Goal: Task Accomplishment & Management: Manage account settings

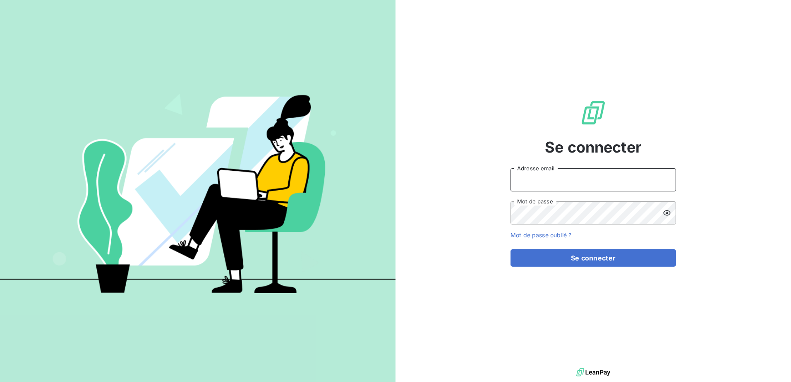
type input "[EMAIL_ADDRESS][DOMAIN_NAME]"
click at [544, 248] on form "[EMAIL_ADDRESS][DOMAIN_NAME] Adresse email Mot de passe Mot de passe oublié ? S…" at bounding box center [592, 217] width 165 height 98
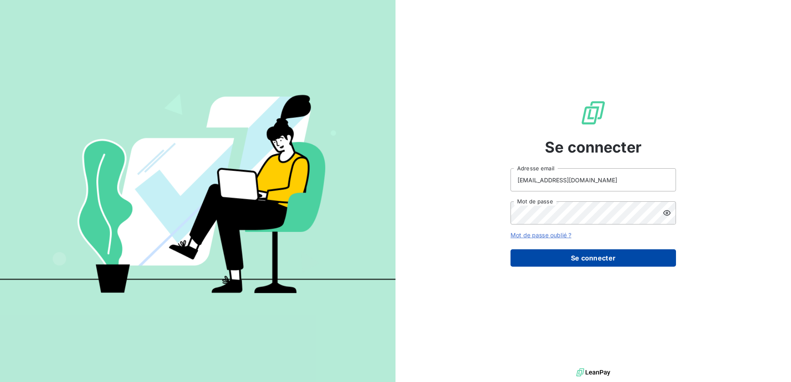
click at [543, 250] on button "Se connecter" at bounding box center [592, 257] width 165 height 17
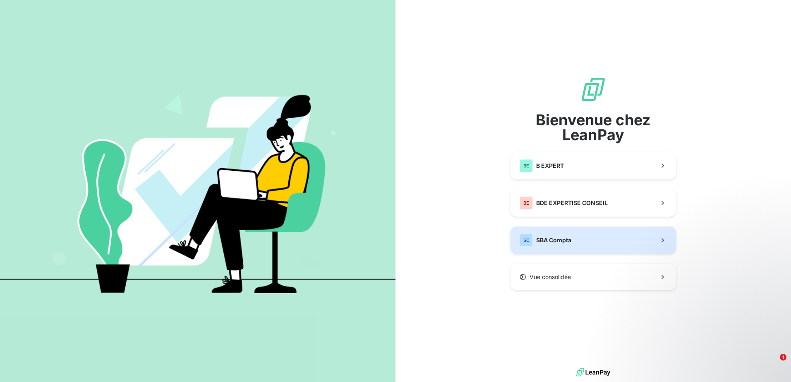
click at [541, 239] on span "SBA Compta" at bounding box center [553, 240] width 35 height 8
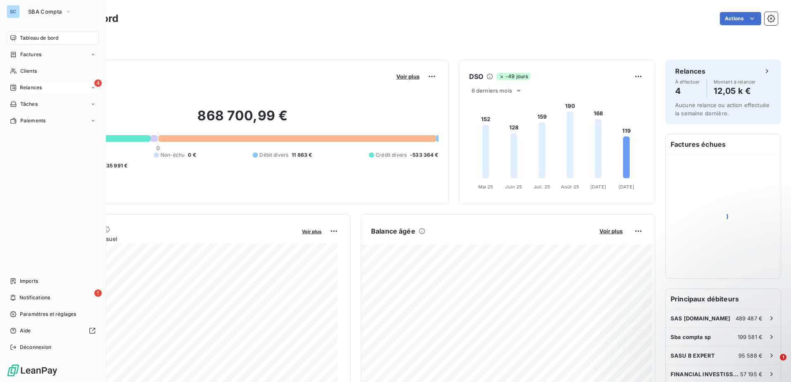
click at [13, 82] on div "4 Relances" at bounding box center [53, 87] width 92 height 13
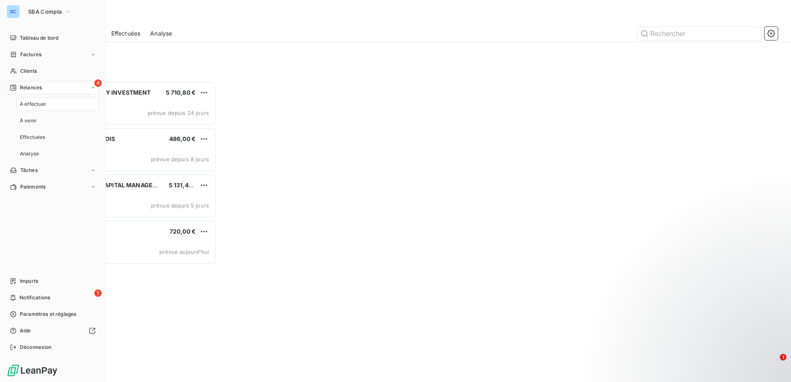
scroll to position [295, 171]
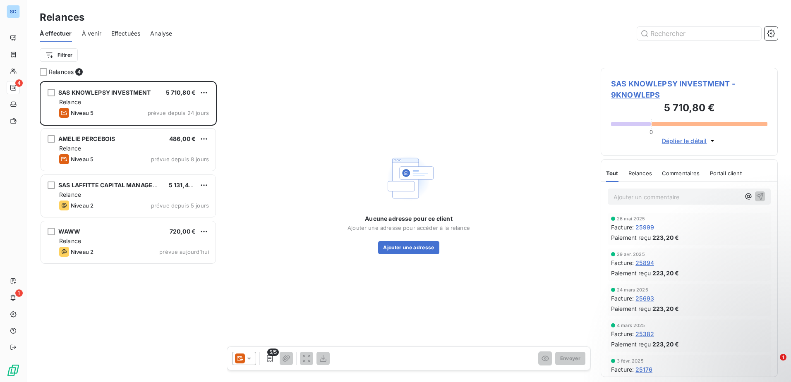
click at [340, 110] on div "Aucune adresse pour ce client Ajouter une adresse pour accéder à la relance Ajo…" at bounding box center [409, 203] width 364 height 271
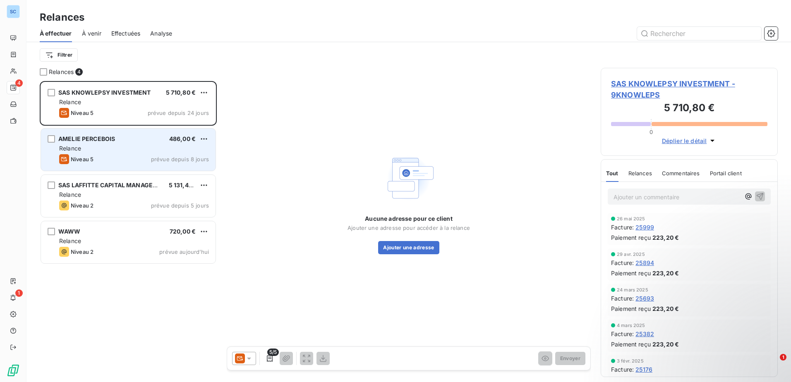
click at [117, 137] on div "[PERSON_NAME] 486,00 €" at bounding box center [134, 138] width 150 height 7
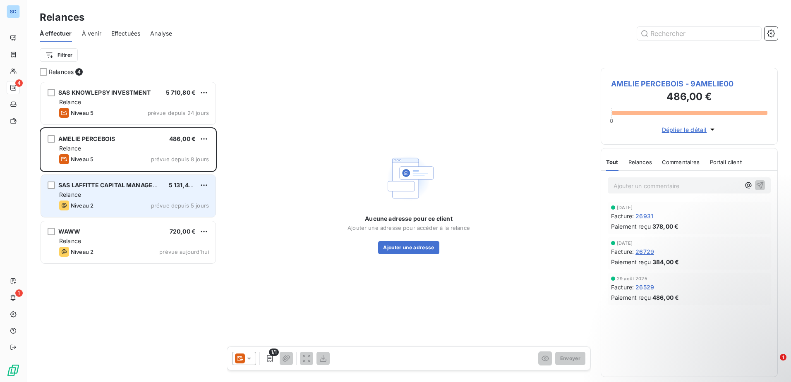
click at [128, 193] on div "Relance" at bounding box center [134, 195] width 150 height 8
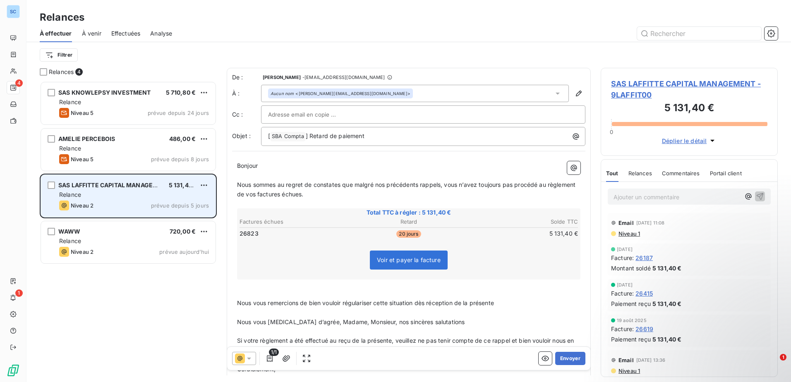
click at [204, 180] on div "SAS LAFFITTE CAPITAL MANAGEMENT 5 131,40 € Relance Niveau 2 prévue depuis 5 jou…" at bounding box center [128, 196] width 175 height 42
click at [204, 183] on html "SC 4 1 Relances À effectuer À venir Effectuées Analyse Filtrer Relances 4 SAS K…" at bounding box center [395, 191] width 791 height 382
click at [180, 218] on div "Passer cette action" at bounding box center [168, 216] width 74 height 13
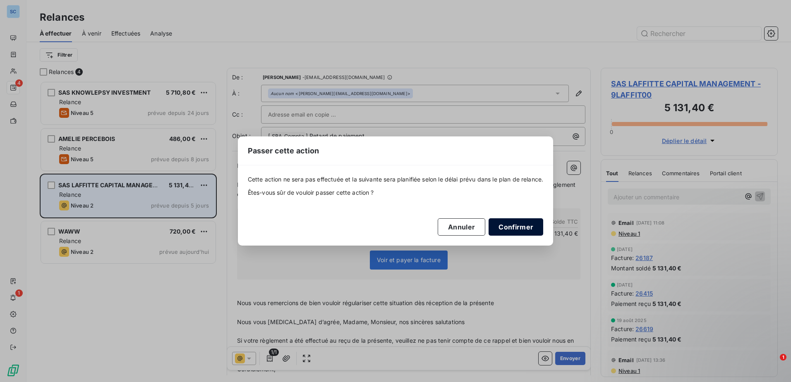
click at [507, 223] on button "Confirmer" at bounding box center [516, 226] width 55 height 17
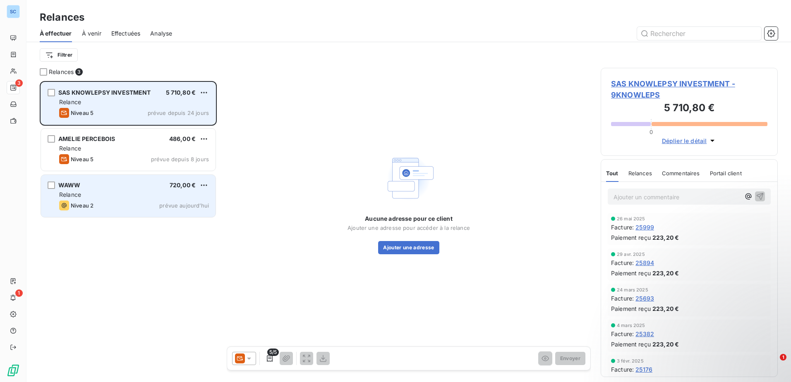
click at [138, 110] on div "Niveau 5 prévue depuis 24 jours" at bounding box center [134, 113] width 150 height 10
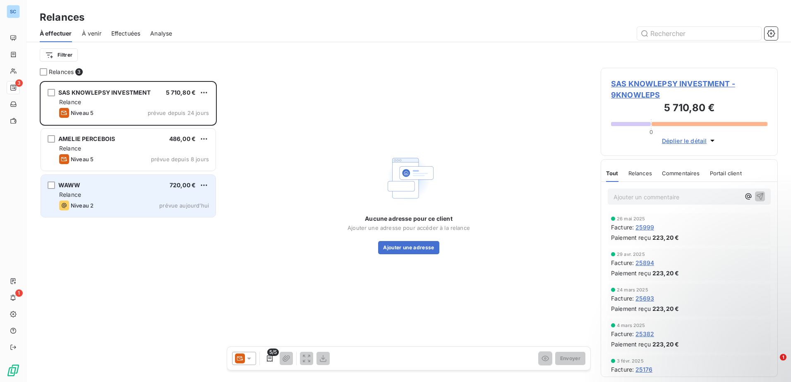
scroll to position [295, 171]
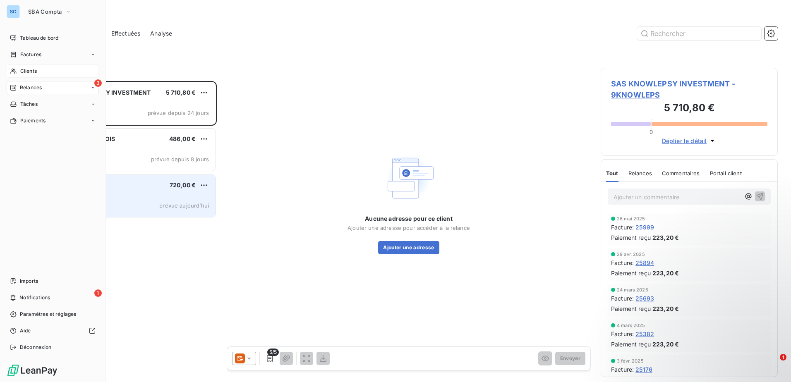
click at [42, 68] on div "Clients" at bounding box center [53, 71] width 92 height 13
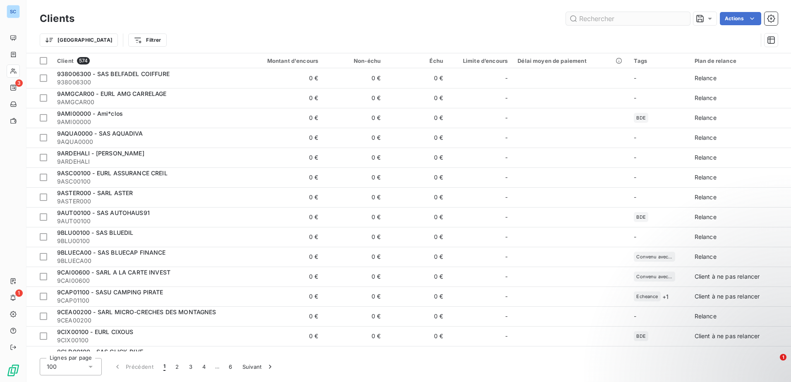
click at [590, 19] on input "text" at bounding box center [628, 18] width 124 height 13
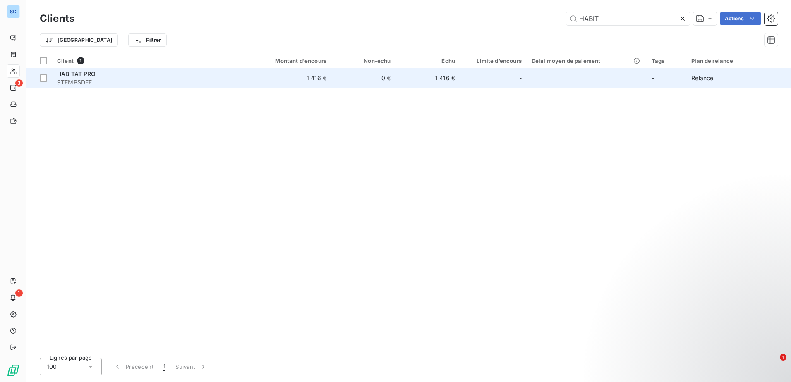
type input "HABIT"
click at [173, 77] on div "HABITAT PRO" at bounding box center [148, 74] width 183 height 8
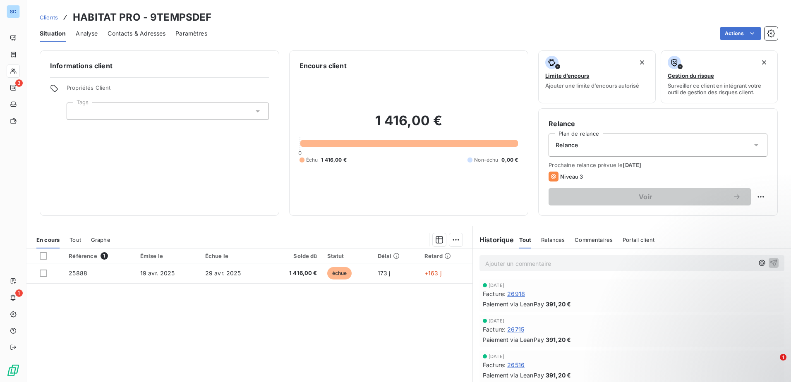
click at [185, 33] on span "Paramètres" at bounding box center [191, 33] width 32 height 8
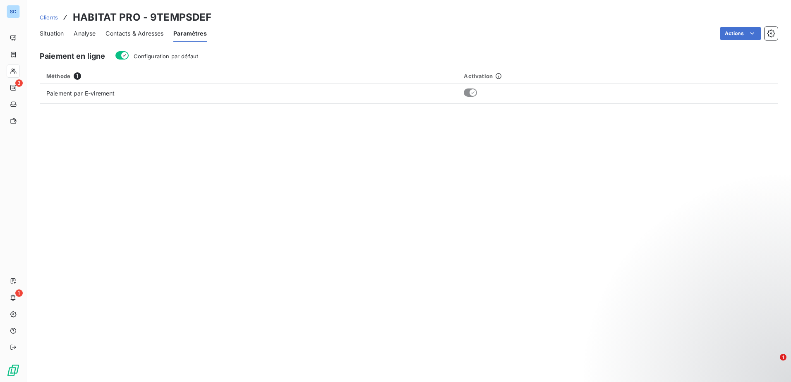
click at [148, 36] on span "Contacts & Adresses" at bounding box center [134, 33] width 58 height 8
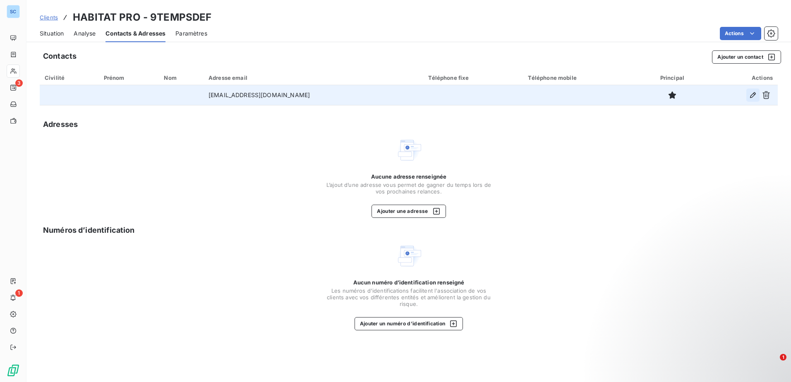
click at [753, 93] on icon "button" at bounding box center [753, 95] width 6 height 6
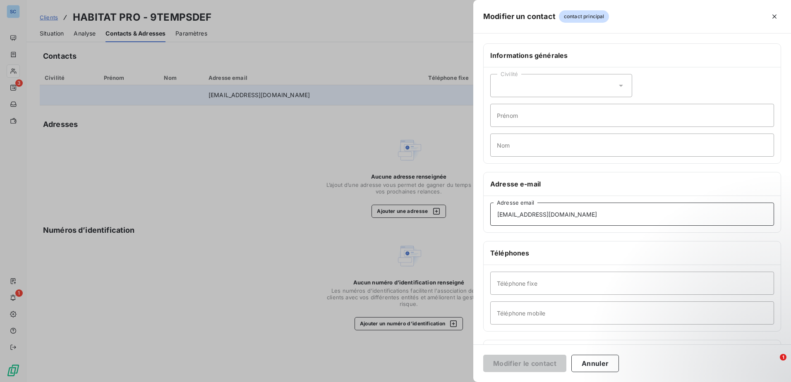
drag, startPoint x: 576, startPoint y: 218, endPoint x: 492, endPoint y: 215, distance: 83.6
click at [492, 215] on input "[EMAIL_ADDRESS][DOMAIN_NAME]" at bounding box center [632, 214] width 284 height 23
click at [546, 313] on input "Téléphone mobile" at bounding box center [632, 313] width 284 height 23
click at [773, 16] on icon "button" at bounding box center [774, 16] width 4 height 4
